Goal: Use online tool/utility: Utilize a website feature to perform a specific function

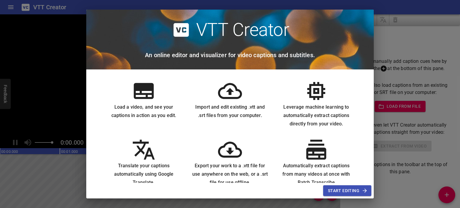
click at [346, 189] on span "Start Editing" at bounding box center [347, 190] width 39 height 7
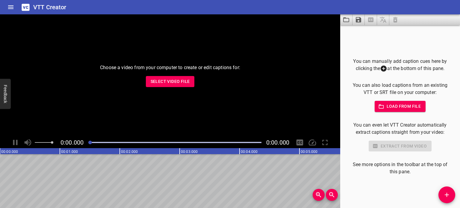
click at [393, 107] on span "Load from file" at bounding box center [400, 106] width 42 height 7
click at [186, 81] on span "Select Video File" at bounding box center [170, 81] width 39 height 7
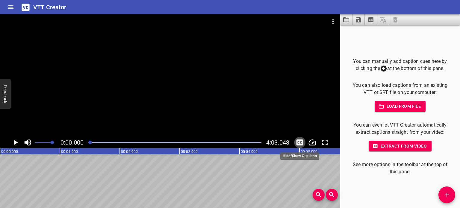
click at [299, 141] on icon "Toggle captions" at bounding box center [299, 142] width 7 height 6
click at [299, 145] on icon "Toggle captions" at bounding box center [299, 142] width 7 height 6
click at [15, 143] on icon "Play/Pause" at bounding box center [16, 142] width 4 height 5
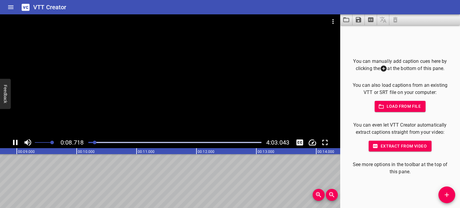
click at [19, 138] on icon "Play/Pause" at bounding box center [15, 142] width 9 height 9
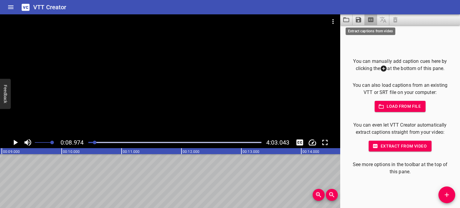
click at [372, 21] on icon "Extract captions from video" at bounding box center [370, 19] width 5 height 5
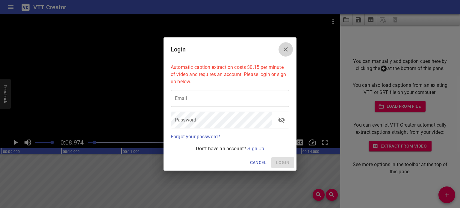
click at [287, 47] on icon "Close" at bounding box center [285, 49] width 7 height 7
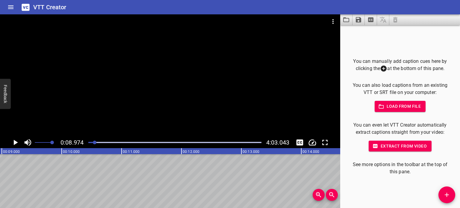
click at [330, 21] on icon "Video Options" at bounding box center [332, 21] width 7 height 7
click at [336, 25] on li "Select New Video File..." at bounding box center [356, 22] width 60 height 11
